Goal: Transaction & Acquisition: Purchase product/service

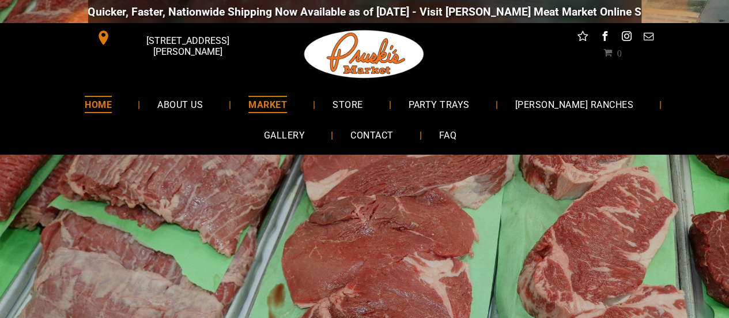
click at [257, 103] on span "MARKET" at bounding box center [267, 104] width 39 height 17
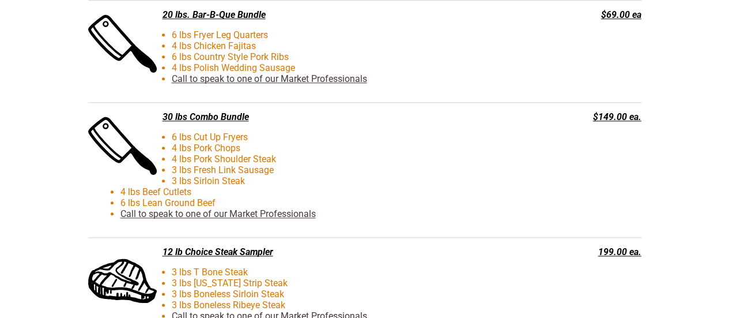
scroll to position [2594, 0]
